Goal: Task Accomplishment & Management: Complete application form

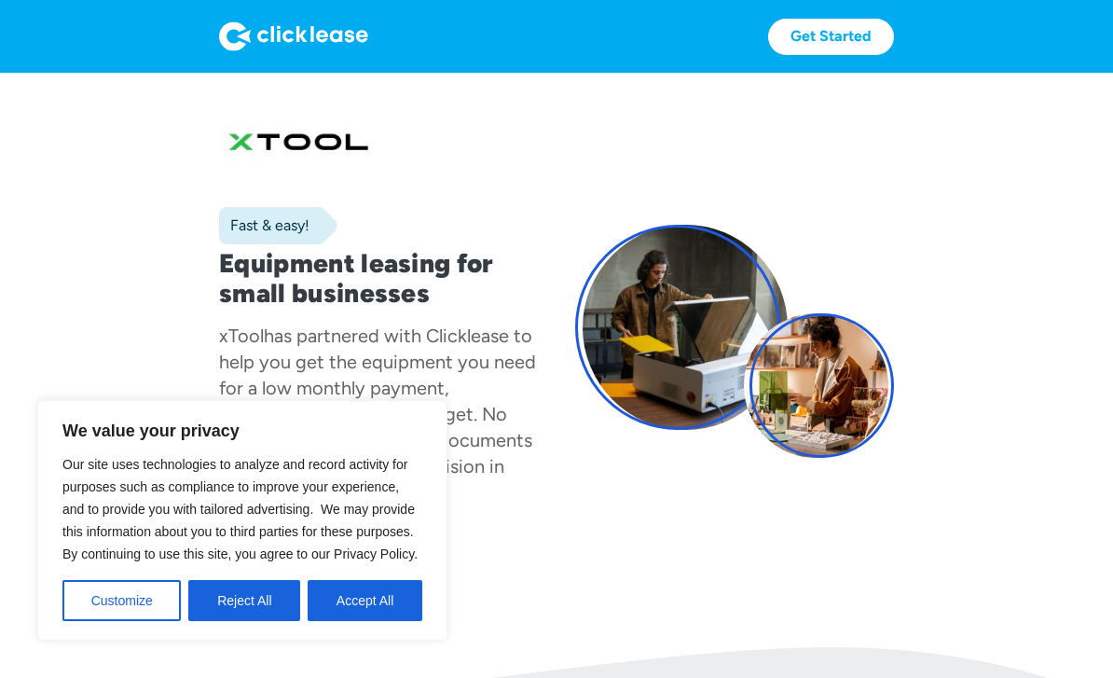
click at [361, 597] on button "Accept All" at bounding box center [365, 600] width 115 height 41
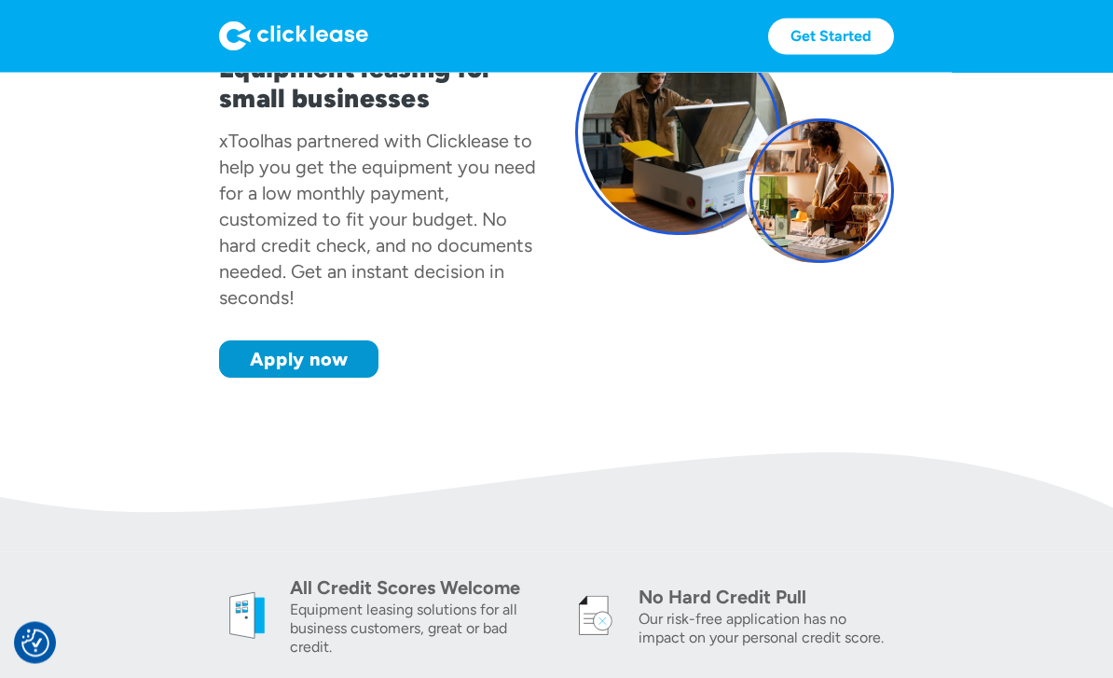
scroll to position [195, 0]
click at [299, 351] on link "Apply now" at bounding box center [298, 358] width 159 height 37
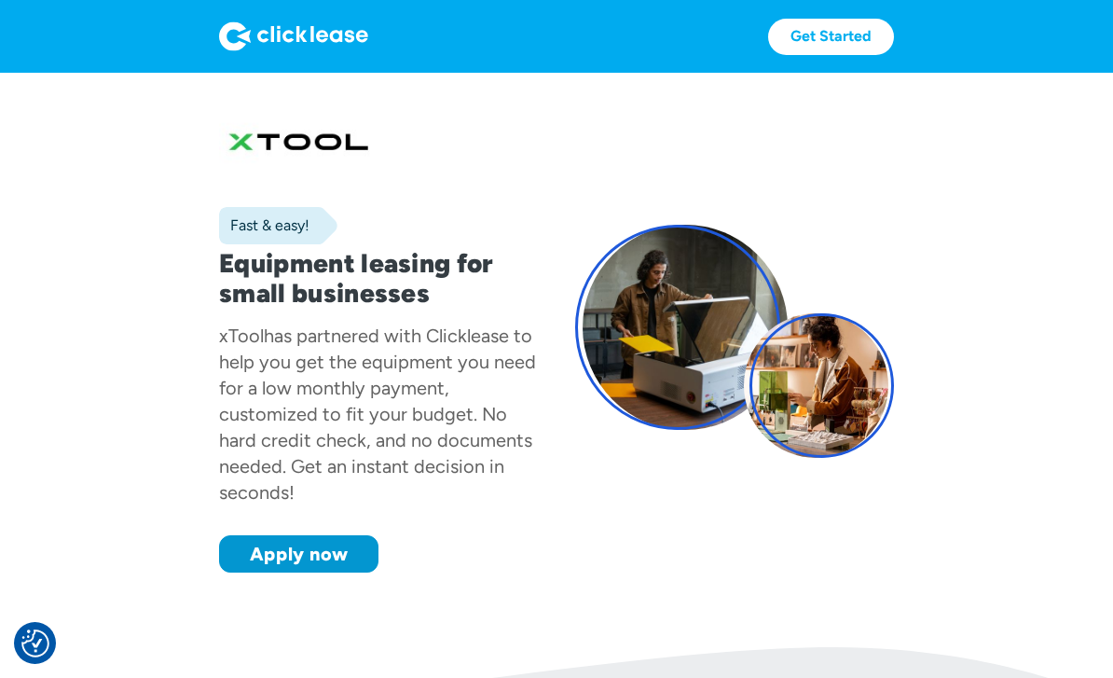
click at [322, 548] on link "Apply now" at bounding box center [298, 553] width 159 height 37
